Goal: Information Seeking & Learning: Check status

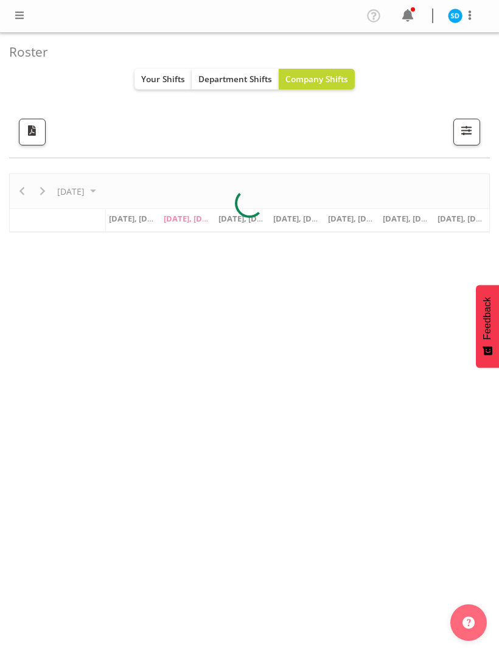
click at [420, 8] on div "Profile Log Out" at bounding box center [425, 16] width 123 height 20
click at [412, 19] on span at bounding box center [407, 15] width 19 height 19
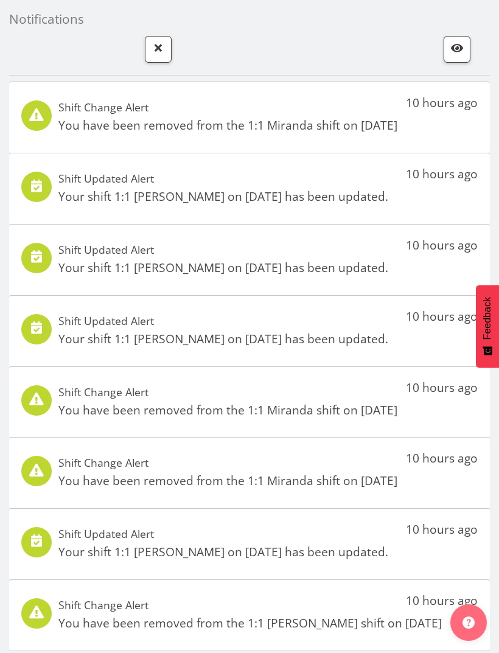
click at [155, 49] on span "button" at bounding box center [158, 48] width 16 height 16
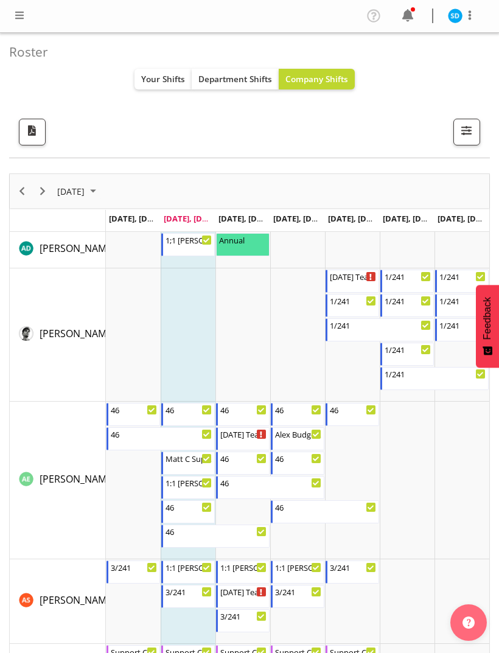
click at [175, 80] on span "Your Shifts" at bounding box center [163, 79] width 44 height 12
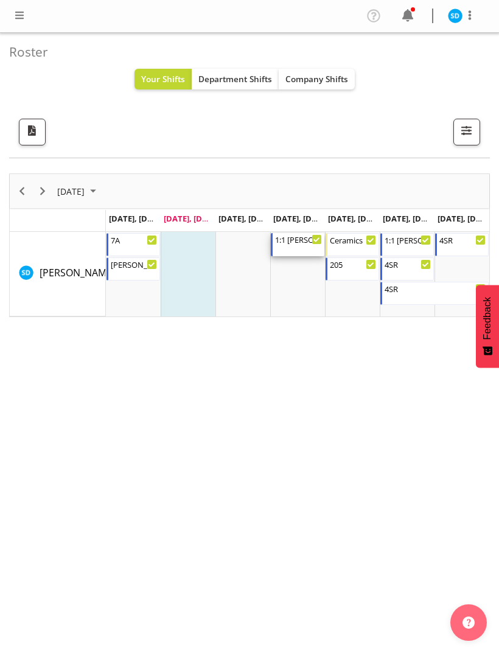
click at [294, 251] on div "1:1 [PERSON_NAME] 9:00 AM - 4:00 PM" at bounding box center [298, 244] width 47 height 23
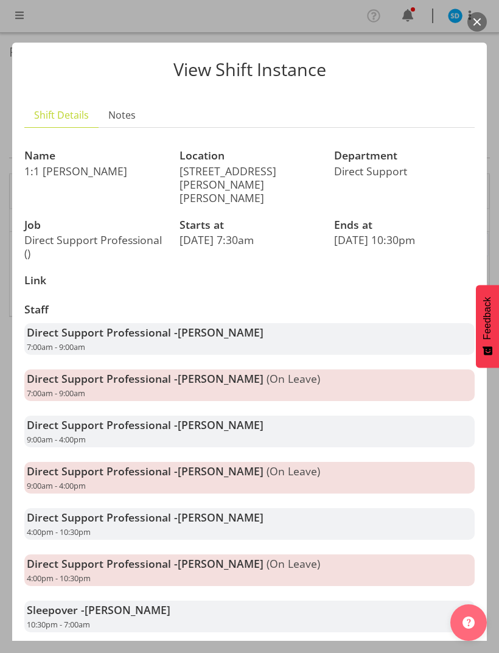
click at [474, 27] on button "button" at bounding box center [477, 21] width 19 height 19
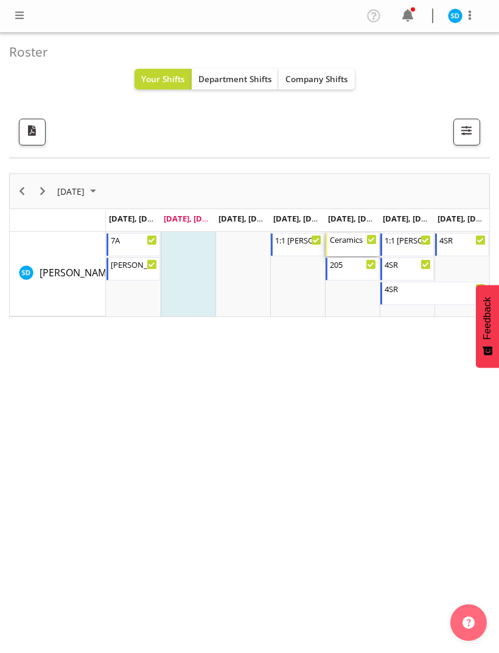
click at [357, 247] on div "Ceramics 8:30 AM - 4:00 PM" at bounding box center [353, 244] width 47 height 23
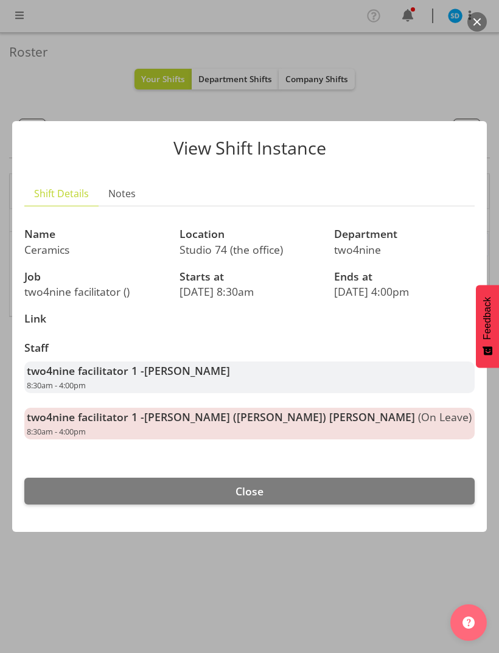
click at [277, 482] on button "Close" at bounding box center [249, 491] width 451 height 27
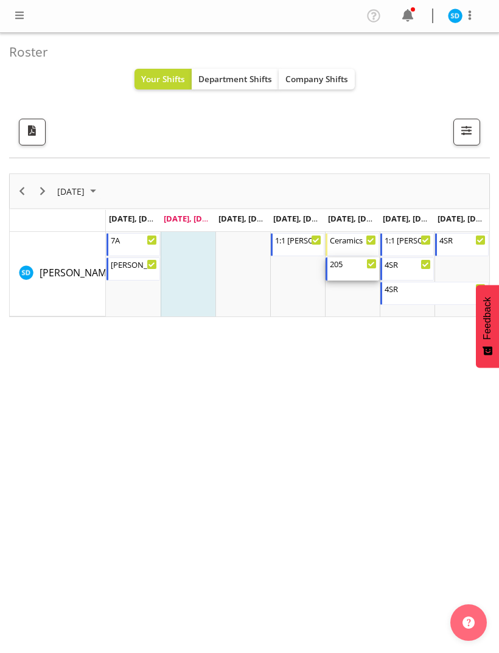
click at [353, 276] on div "205 4:00 PM - 8:00 PM" at bounding box center [353, 269] width 47 height 23
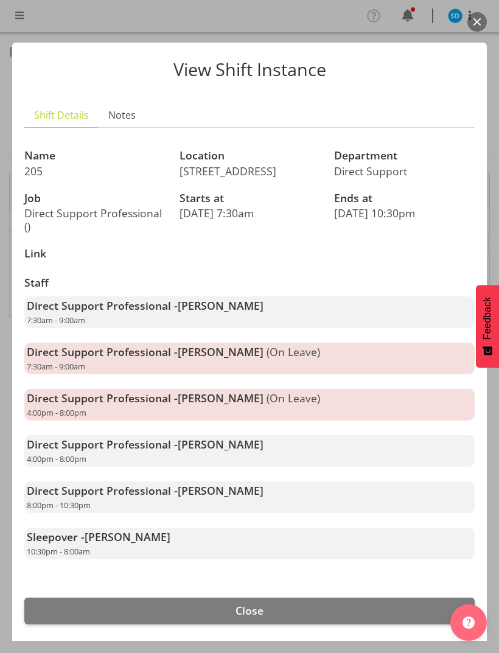
click at [410, 600] on button "Close" at bounding box center [249, 611] width 451 height 27
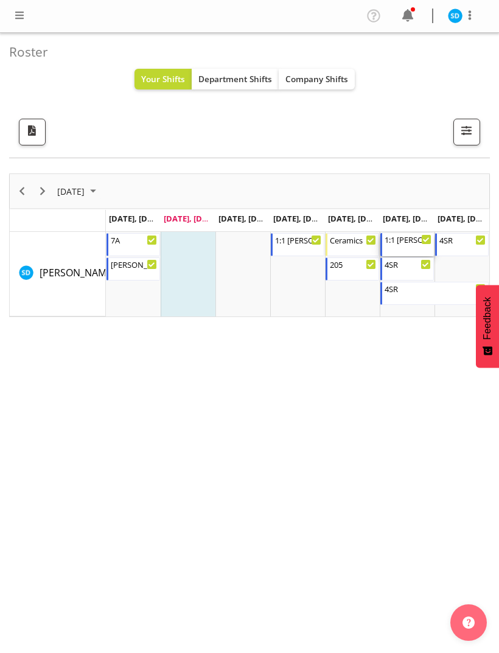
click at [408, 252] on div "1:1 [PERSON_NAME] P Support 12:00 PM - 4:00 PM" at bounding box center [408, 244] width 47 height 23
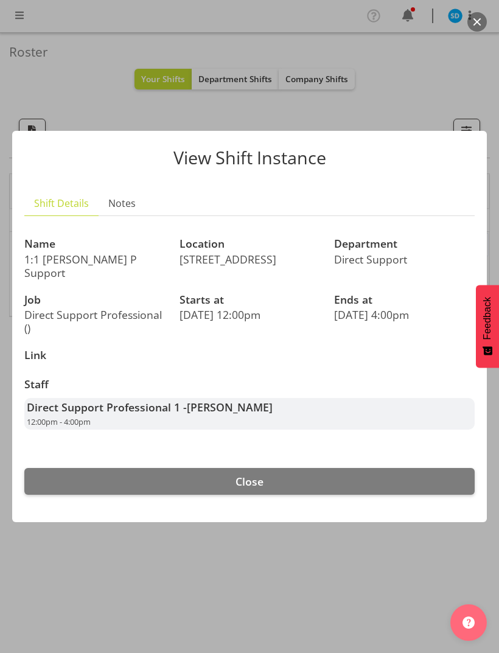
click at [234, 473] on button "Close" at bounding box center [249, 481] width 451 height 27
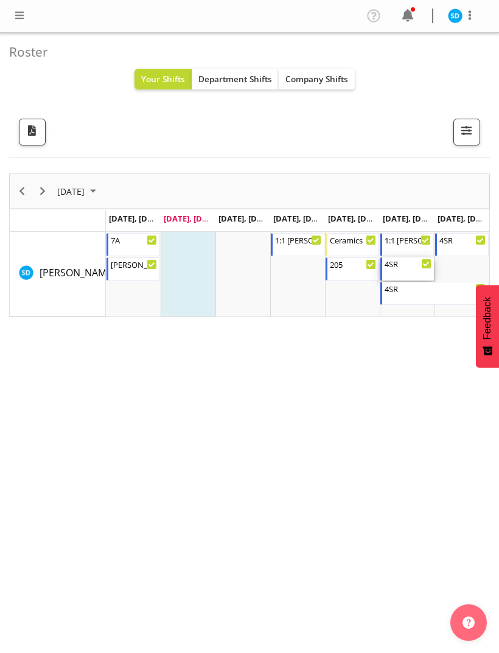
click at [411, 268] on div "4SR" at bounding box center [408, 264] width 47 height 12
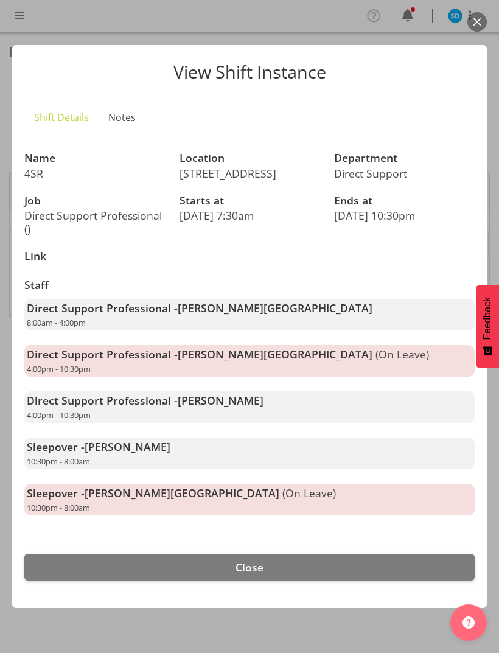
click at [432, 569] on button "Close" at bounding box center [249, 567] width 451 height 27
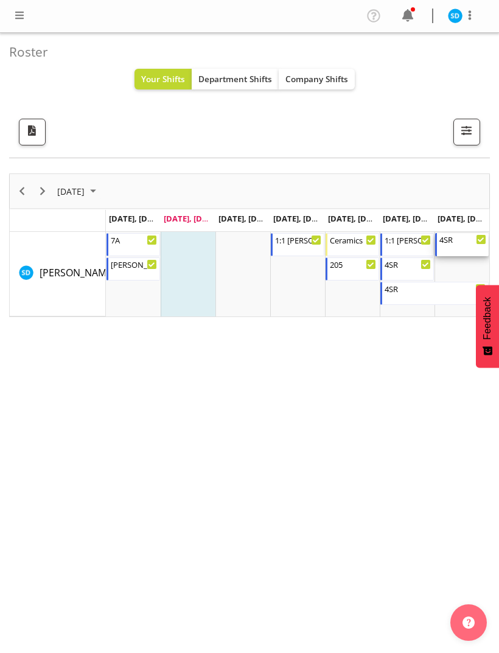
click at [458, 247] on div "4SR 8:00 AM - 9:00 AM" at bounding box center [463, 244] width 47 height 23
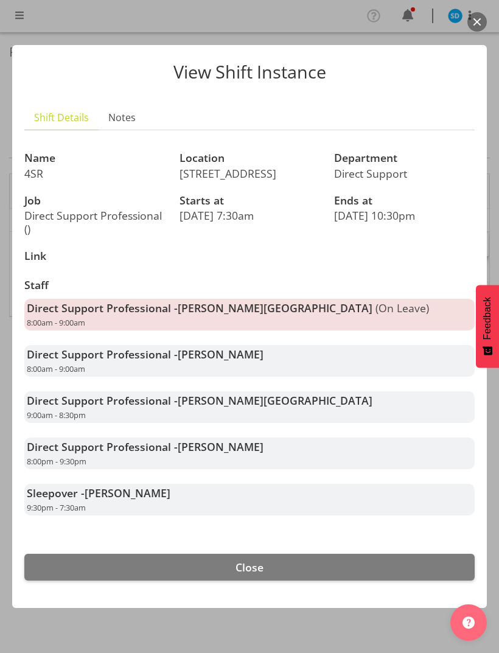
click at [395, 546] on footer "Close" at bounding box center [249, 570] width 475 height 75
click at [400, 569] on button "Close" at bounding box center [249, 567] width 451 height 27
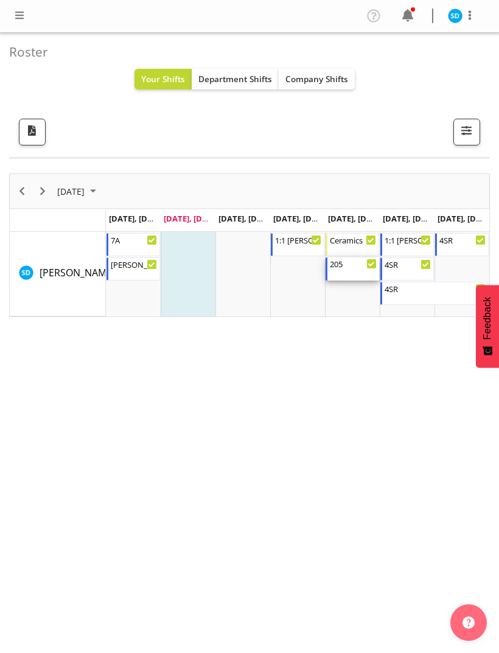
click at [358, 265] on div "205" at bounding box center [353, 264] width 47 height 12
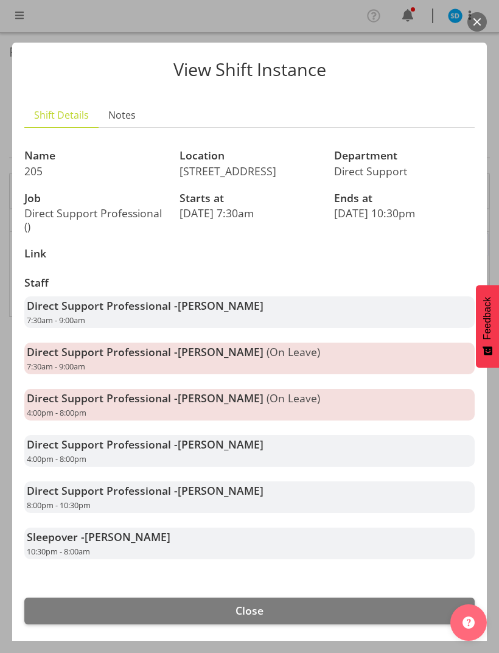
click at [395, 598] on button "Close" at bounding box center [249, 611] width 451 height 27
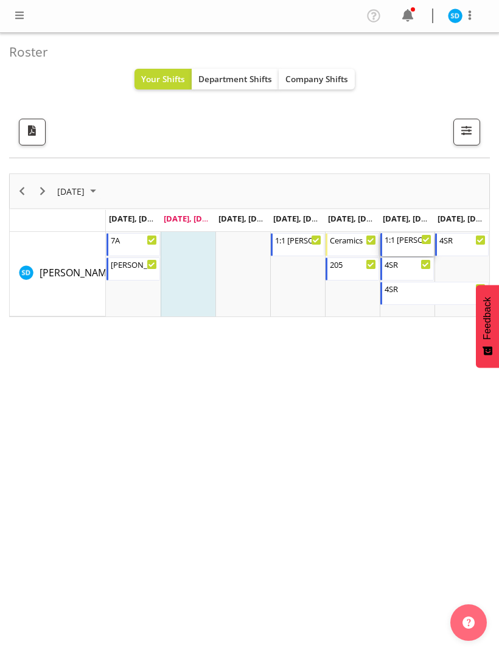
click at [409, 242] on div "1:1 [PERSON_NAME] P Support" at bounding box center [408, 239] width 47 height 12
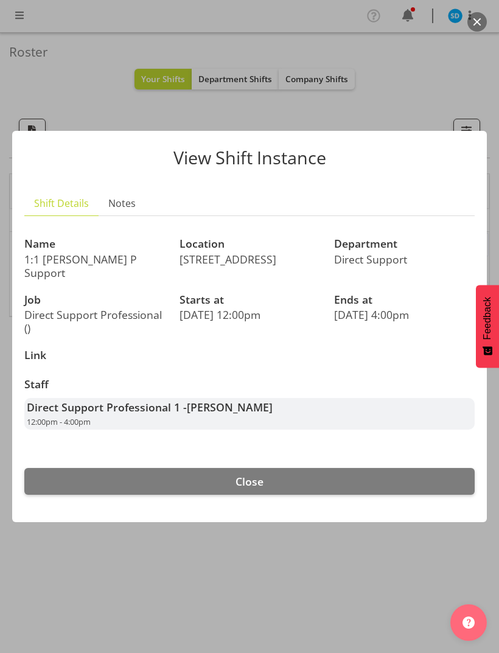
click at [280, 485] on button "Close" at bounding box center [249, 481] width 451 height 27
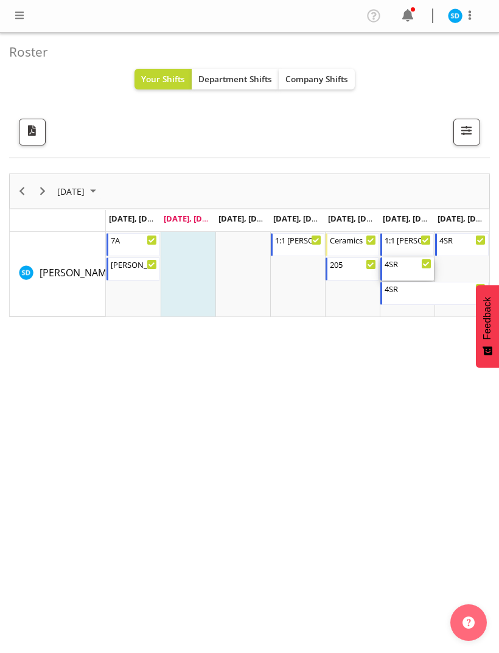
click at [411, 277] on div "4SR 4:00 PM - 10:30 PM" at bounding box center [408, 269] width 47 height 23
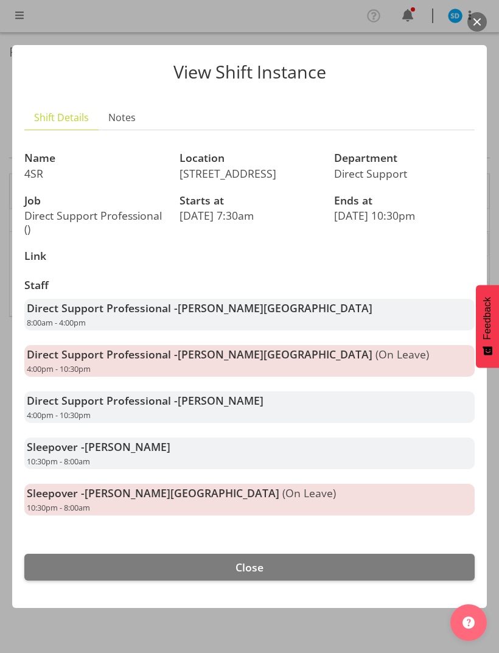
click at [447, 587] on footer "Close" at bounding box center [249, 570] width 475 height 75
click at [441, 575] on button "Close" at bounding box center [249, 567] width 451 height 27
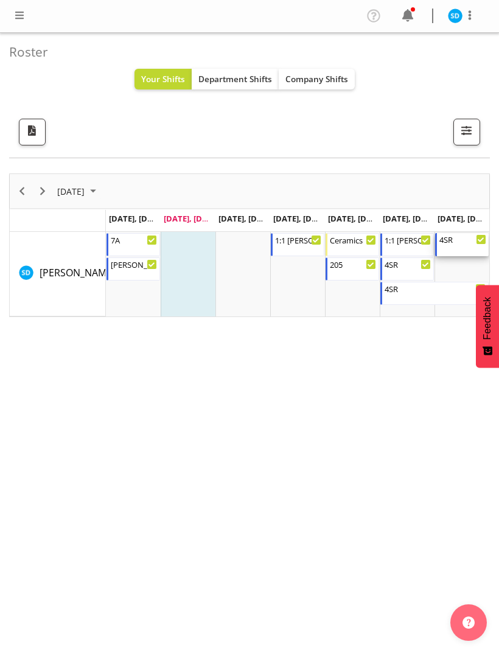
click at [451, 247] on div "4SR 8:00 AM - 9:00 AM" at bounding box center [463, 244] width 47 height 23
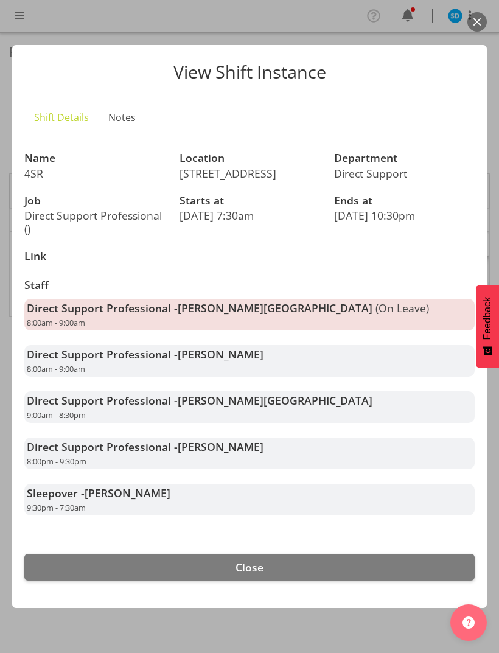
click at [434, 554] on button "Close" at bounding box center [249, 567] width 451 height 27
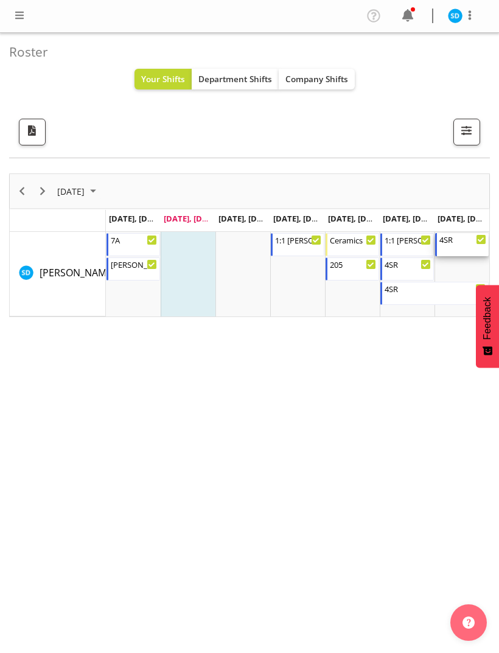
click at [454, 244] on div "4SR 8:00 AM - 9:00 AM" at bounding box center [463, 244] width 47 height 23
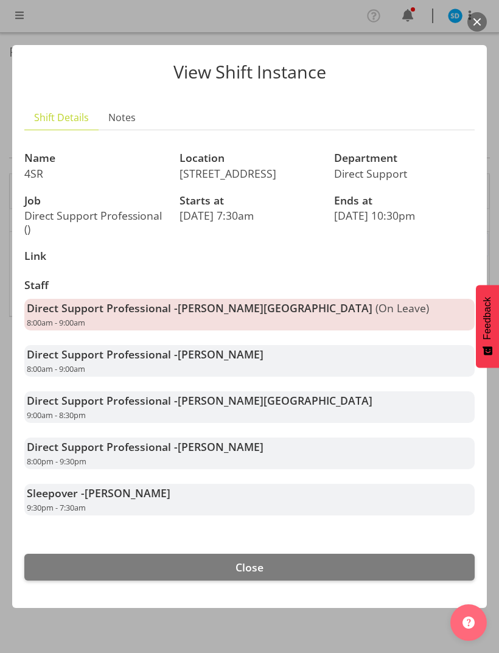
click at [431, 574] on button "Close" at bounding box center [249, 567] width 451 height 27
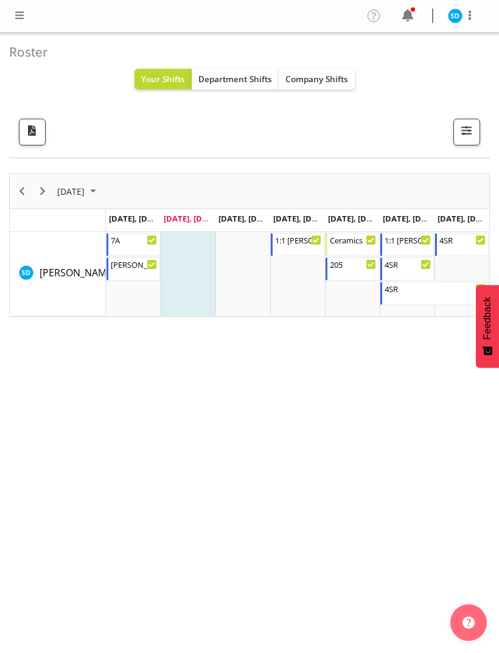
click at [403, 21] on span at bounding box center [407, 15] width 19 height 19
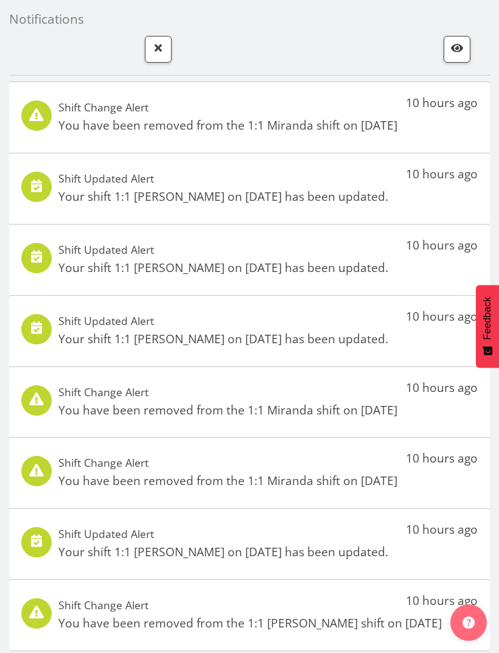
click at [164, 52] on span "button" at bounding box center [158, 48] width 16 height 16
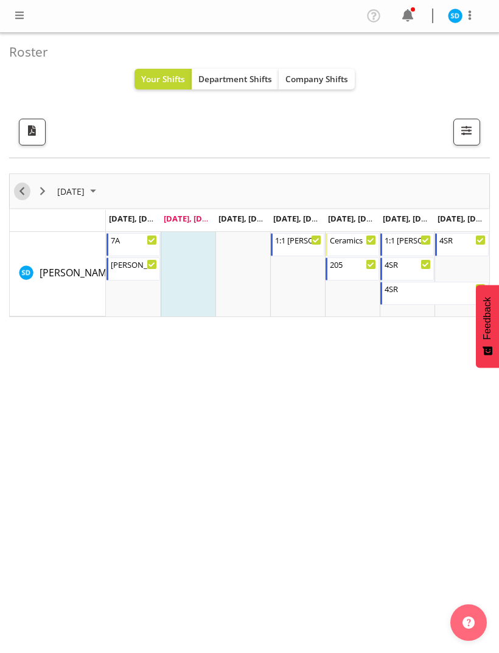
click at [19, 192] on span "Previous" at bounding box center [22, 191] width 15 height 15
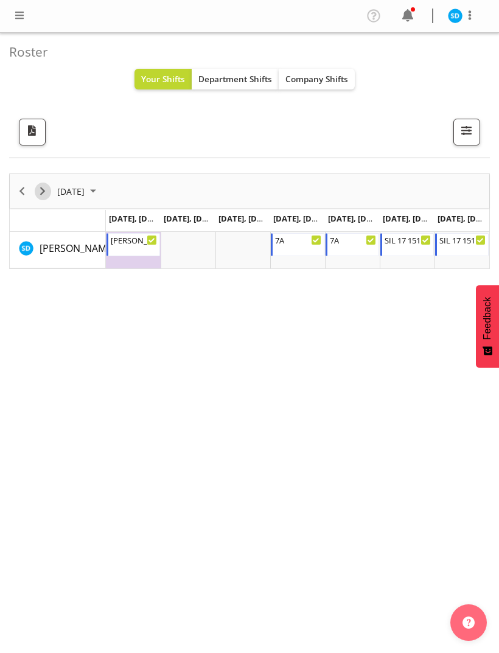
click at [46, 197] on span "Next" at bounding box center [42, 191] width 15 height 15
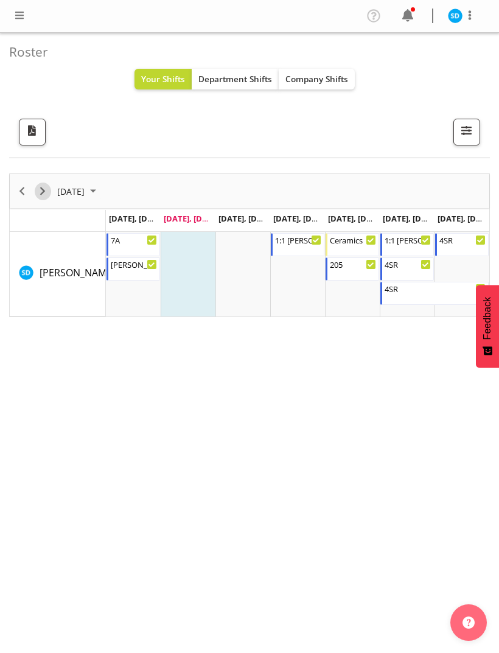
click at [49, 191] on span "Next" at bounding box center [42, 191] width 15 height 15
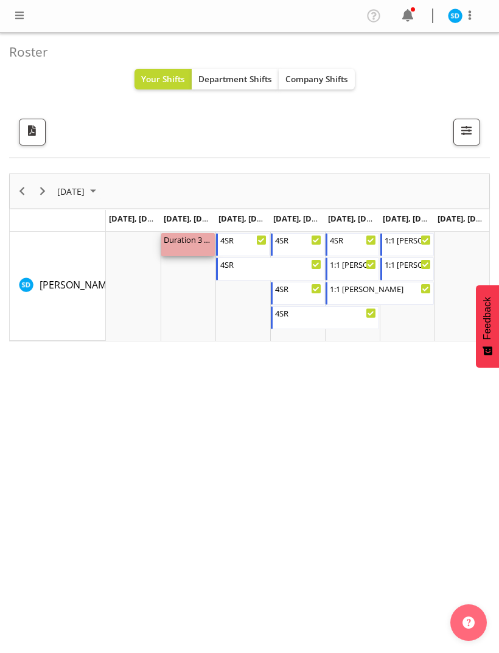
click at [176, 249] on div "Duration 3 hours - [PERSON_NAME] 9:00 AM - 12:00 PM" at bounding box center [188, 244] width 49 height 23
click at [180, 244] on div "Duration 3 hours - [PERSON_NAME]" at bounding box center [188, 239] width 49 height 12
click at [242, 248] on div "4SR 4:00 PM - 9:30 PM" at bounding box center [243, 244] width 47 height 23
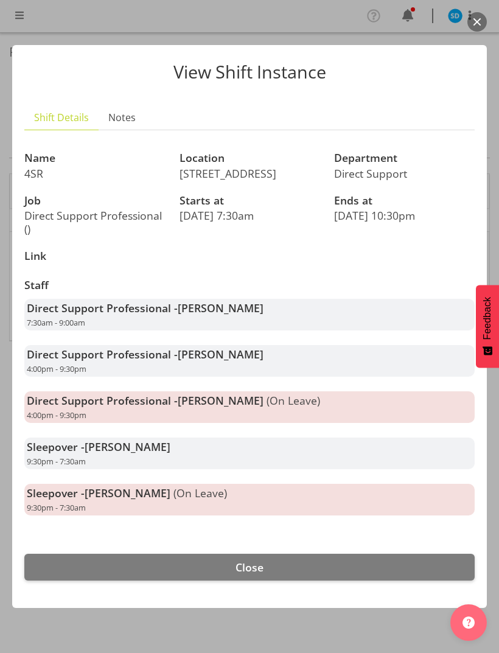
click at [174, 567] on button "Close" at bounding box center [249, 567] width 451 height 27
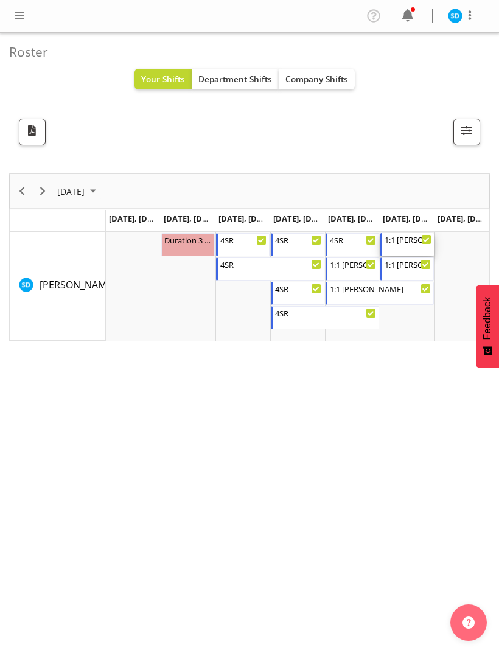
click at [412, 238] on div "1:1 [PERSON_NAME]" at bounding box center [408, 239] width 47 height 12
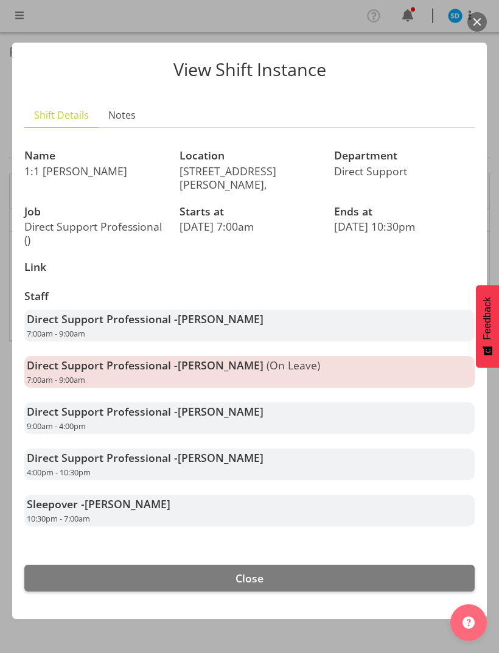
click at [181, 575] on button "Close" at bounding box center [249, 578] width 451 height 27
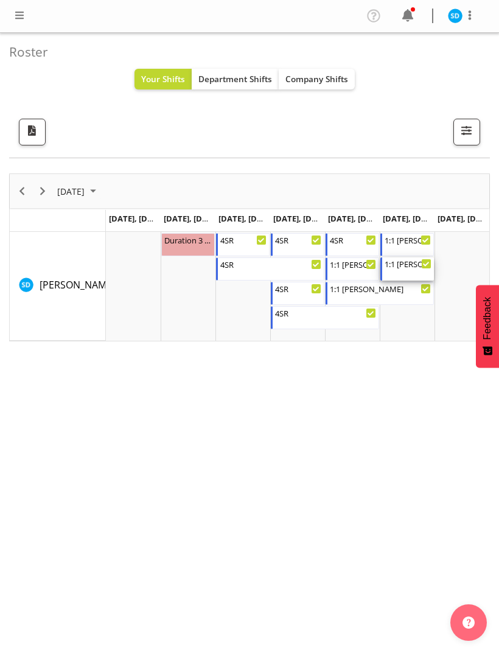
click at [409, 266] on div "1:1 [PERSON_NAME] P Support" at bounding box center [408, 264] width 47 height 12
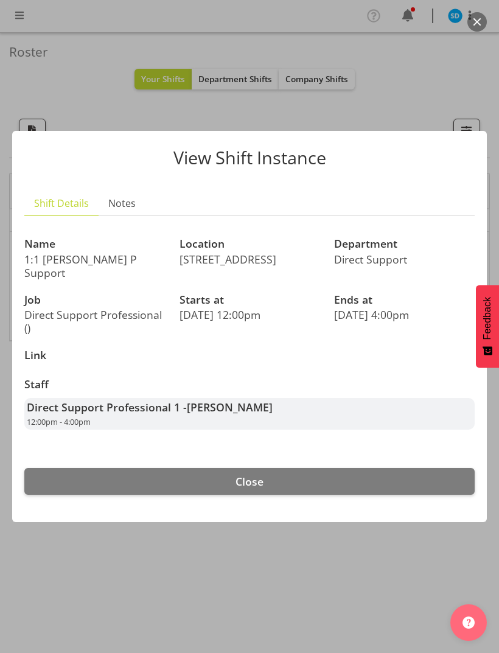
click at [126, 479] on button "Close" at bounding box center [249, 481] width 451 height 27
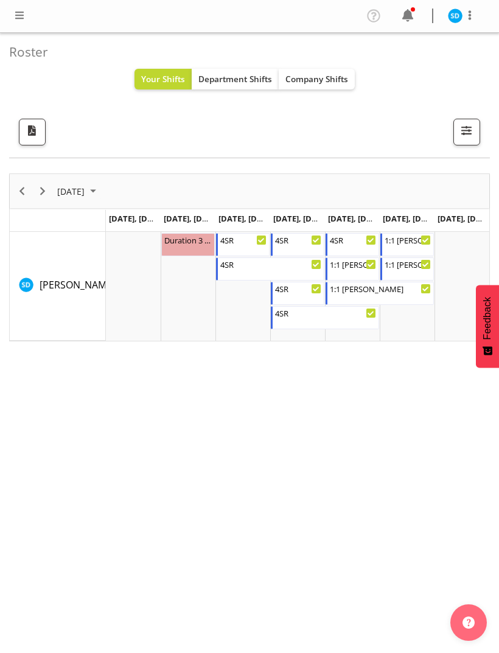
click at [413, 16] on span at bounding box center [407, 15] width 19 height 19
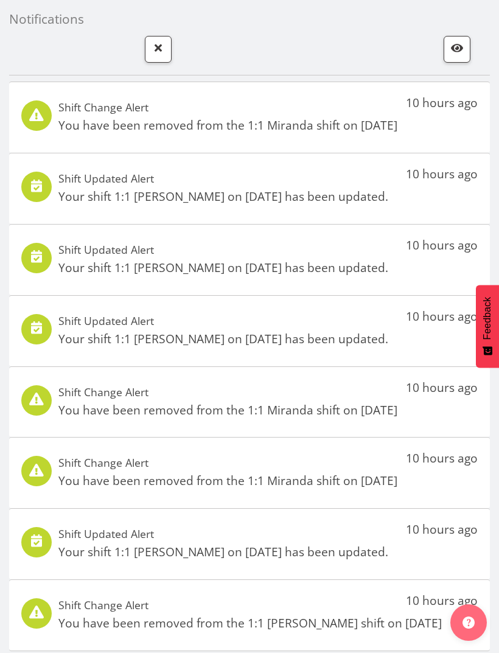
click at [152, 58] on button "button" at bounding box center [158, 49] width 27 height 27
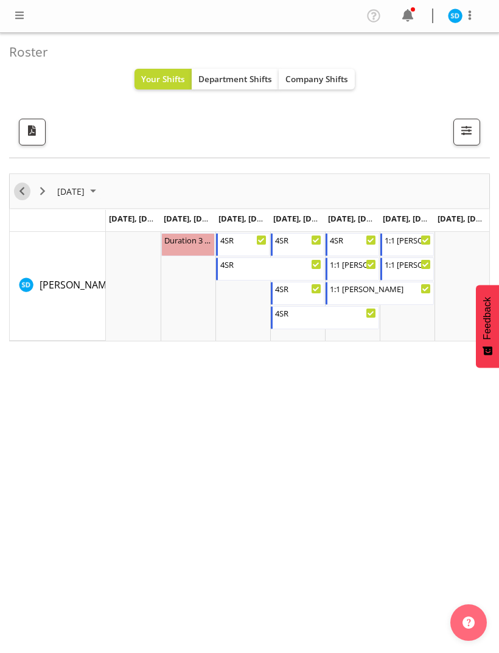
click at [19, 195] on span "Previous" at bounding box center [22, 191] width 15 height 15
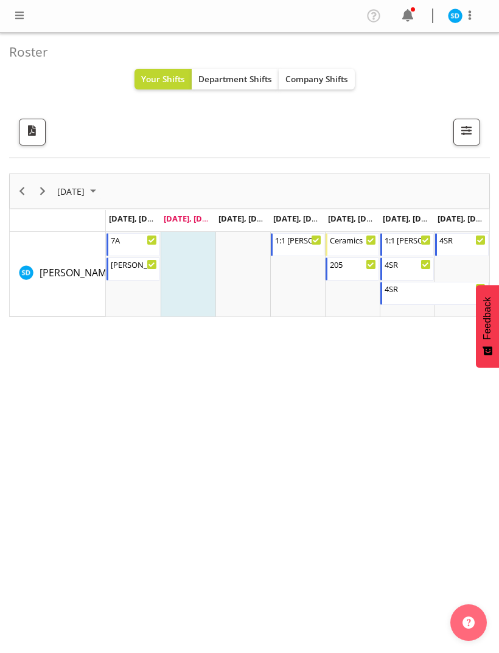
click at [305, 230] on td "[DATE], [DATE]" at bounding box center [297, 221] width 55 height 22
click at [297, 237] on div "1:1 [PERSON_NAME]" at bounding box center [298, 239] width 47 height 12
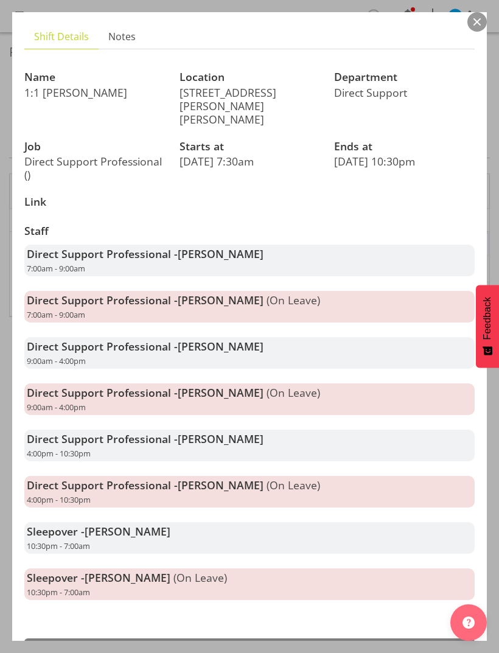
scroll to position [78, 0]
click at [192, 639] on button "Close" at bounding box center [249, 652] width 451 height 27
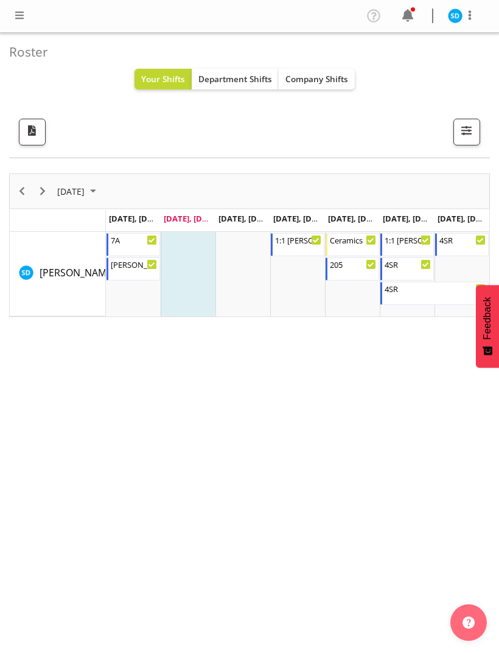
click at [409, 26] on div at bounding box center [407, 16] width 19 height 20
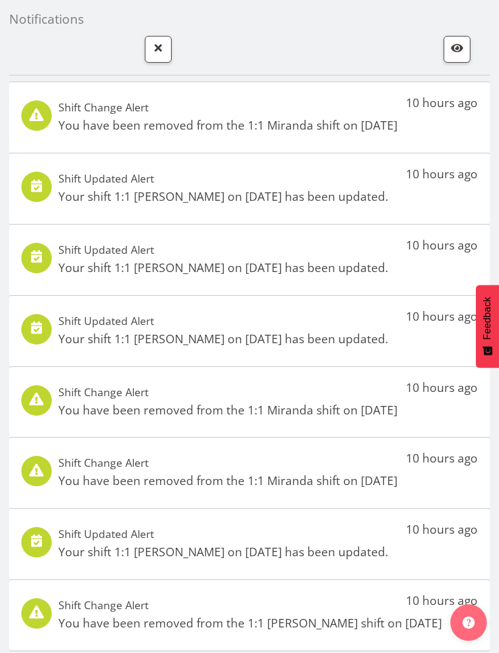
click at [168, 61] on button "button" at bounding box center [158, 49] width 27 height 27
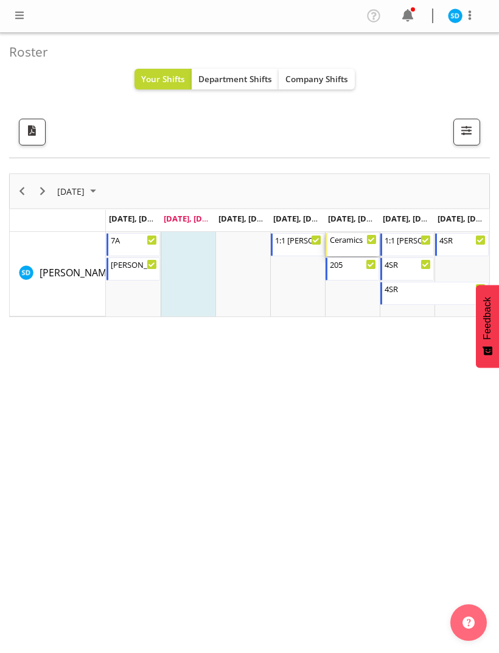
click at [348, 252] on div "Ceramics 8:30 AM - 4:00 PM" at bounding box center [353, 244] width 47 height 23
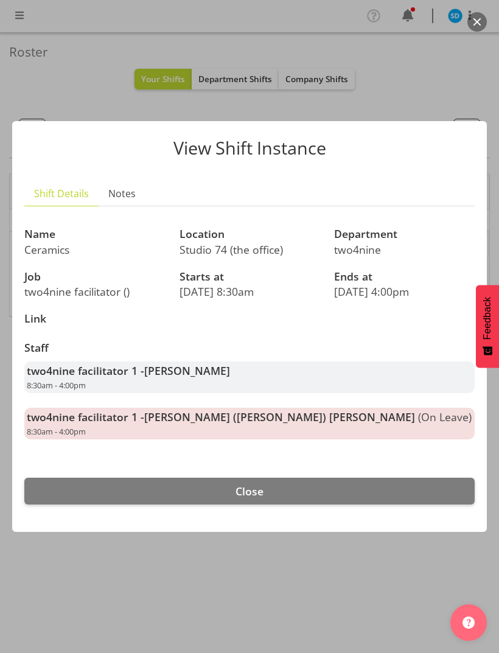
click at [148, 491] on button "Close" at bounding box center [249, 491] width 451 height 27
